Goal: Information Seeking & Learning: Find contact information

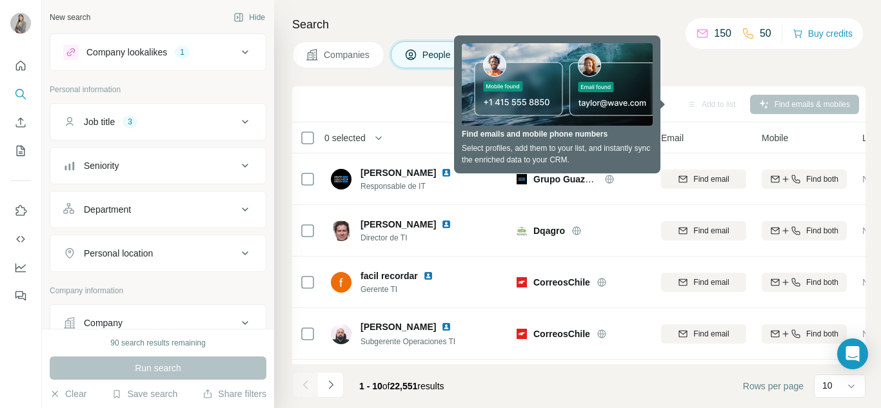
click at [706, 71] on div "Search Companies People Sync to Pipedrive Add to list Find emails & mobiles 0 s…" at bounding box center [577, 204] width 607 height 408
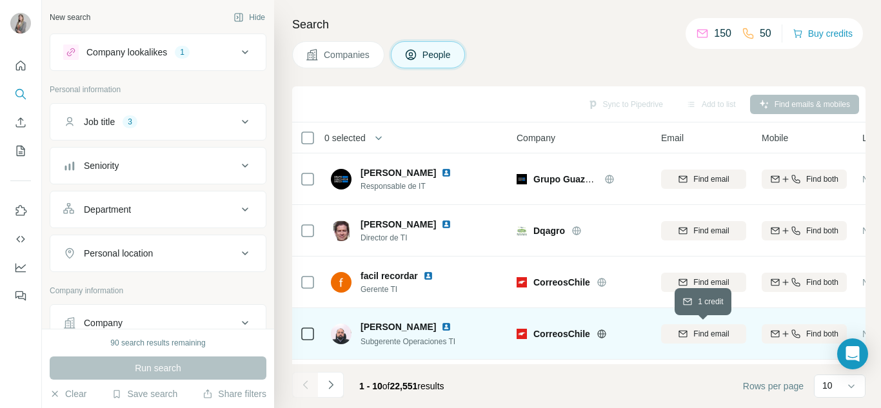
click at [704, 336] on span "Find email" at bounding box center [710, 334] width 35 height 12
click at [344, 57] on span "Companies" at bounding box center [347, 54] width 47 height 13
